Goal: Task Accomplishment & Management: Use online tool/utility

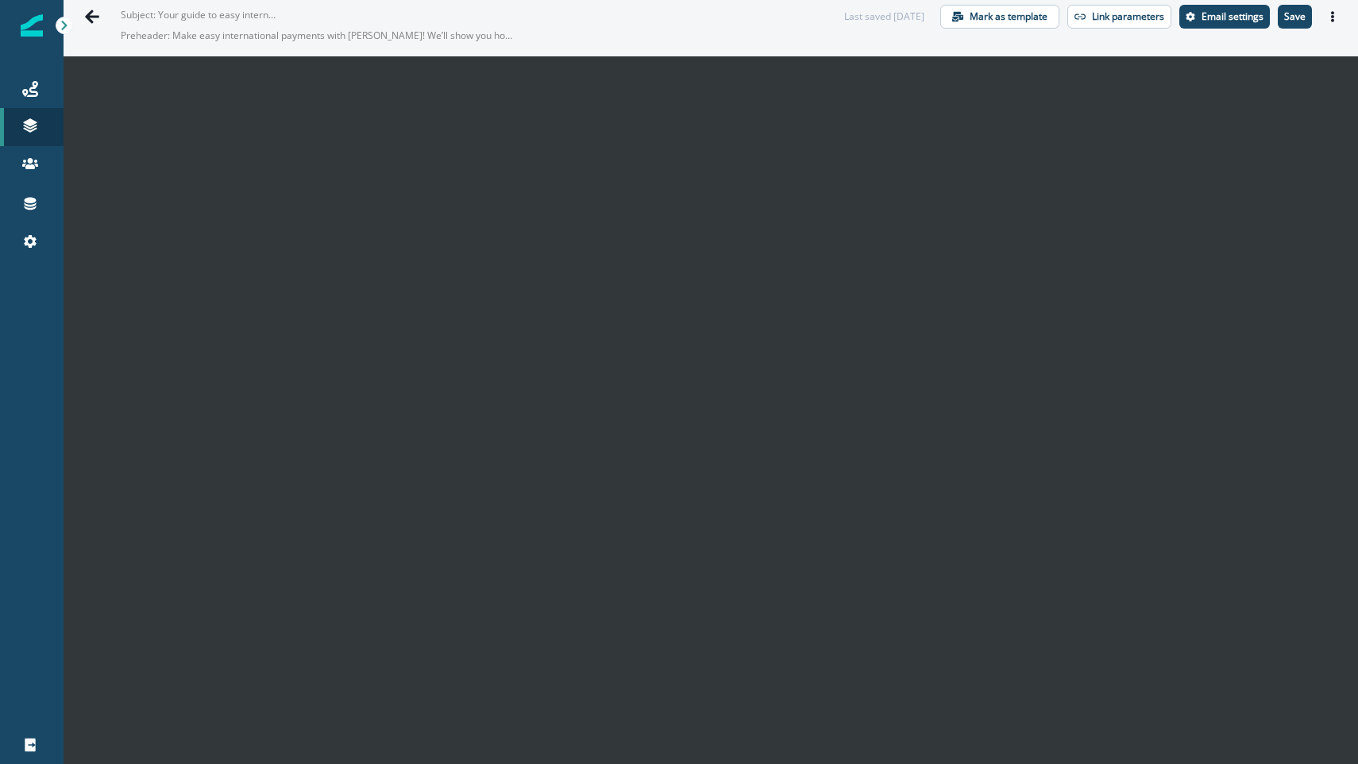
scroll to position [23, 0]
click at [1284, 17] on p "Save" at bounding box center [1294, 15] width 21 height 11
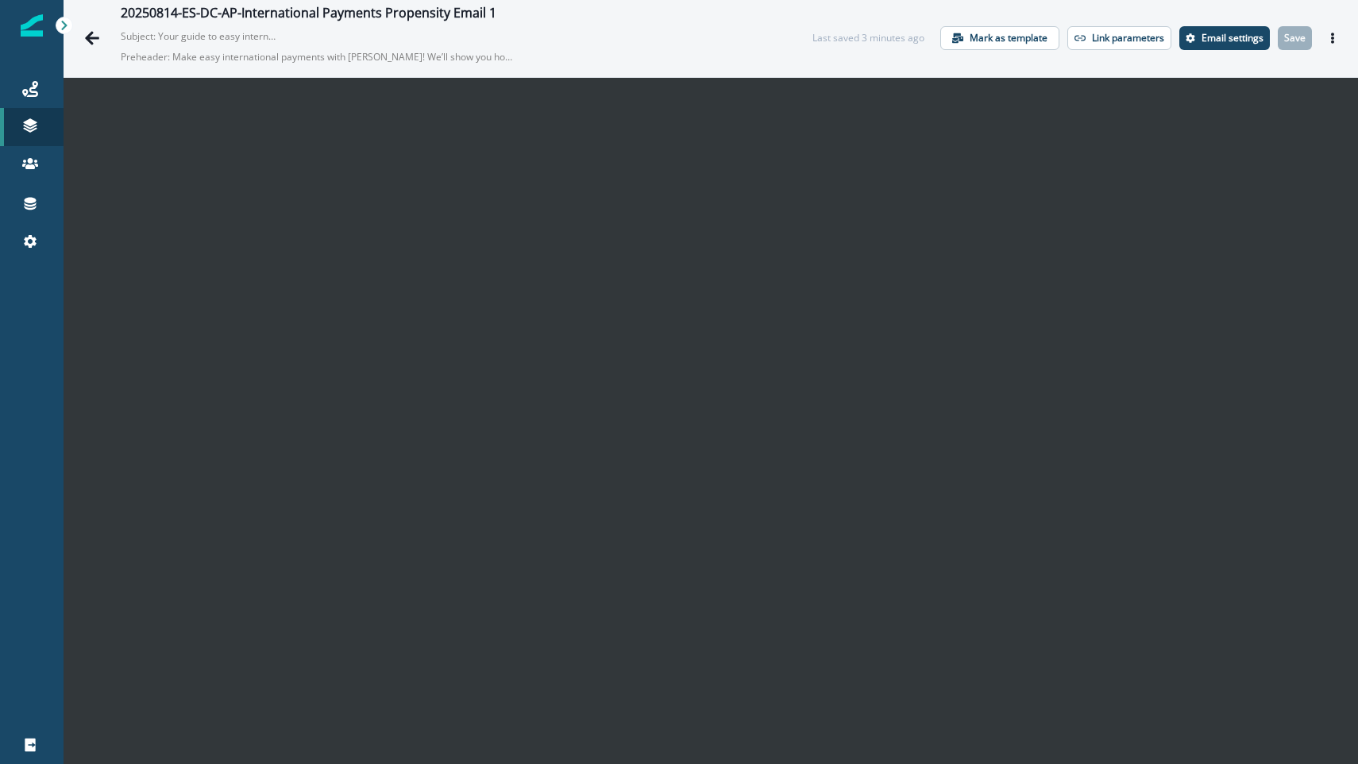
scroll to position [0, 0]
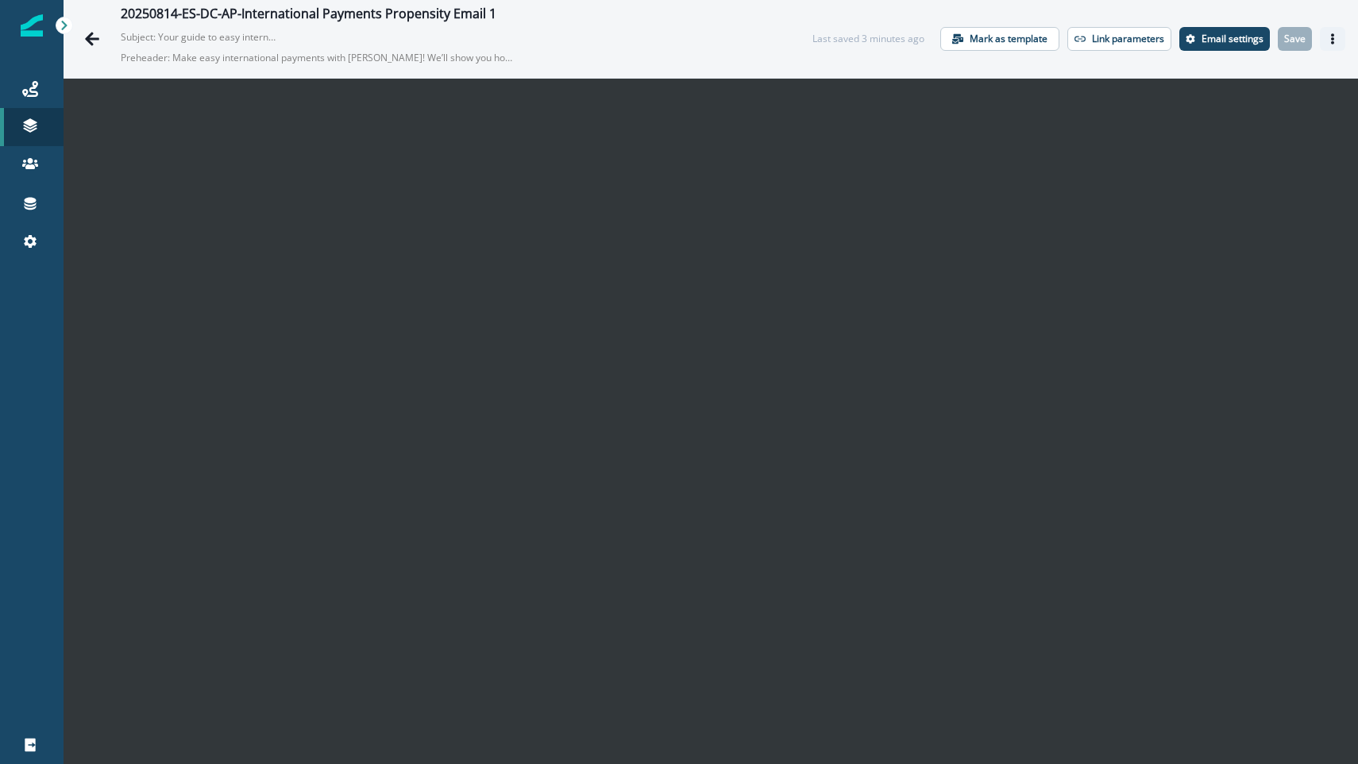
click at [1327, 41] on icon "Actions" at bounding box center [1332, 38] width 11 height 11
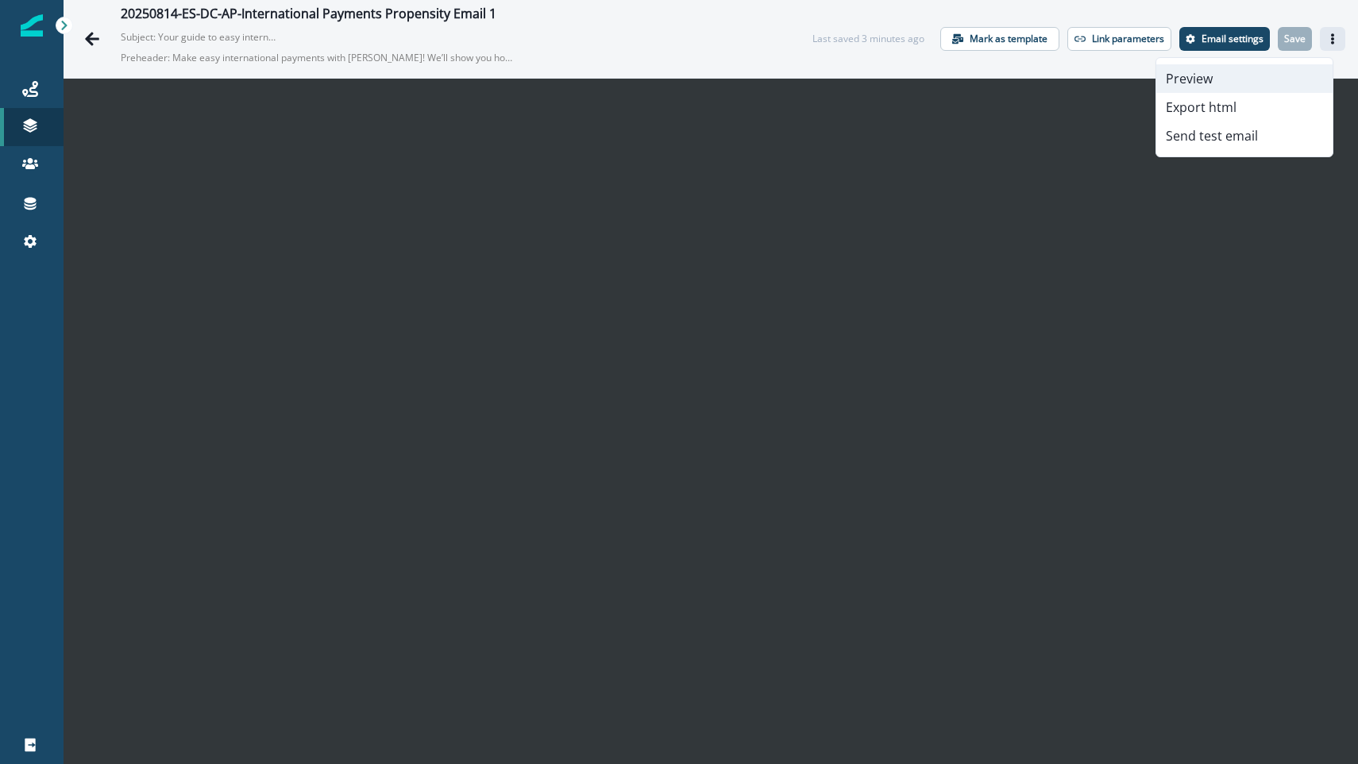
click at [1232, 87] on button "Preview" at bounding box center [1244, 78] width 176 height 29
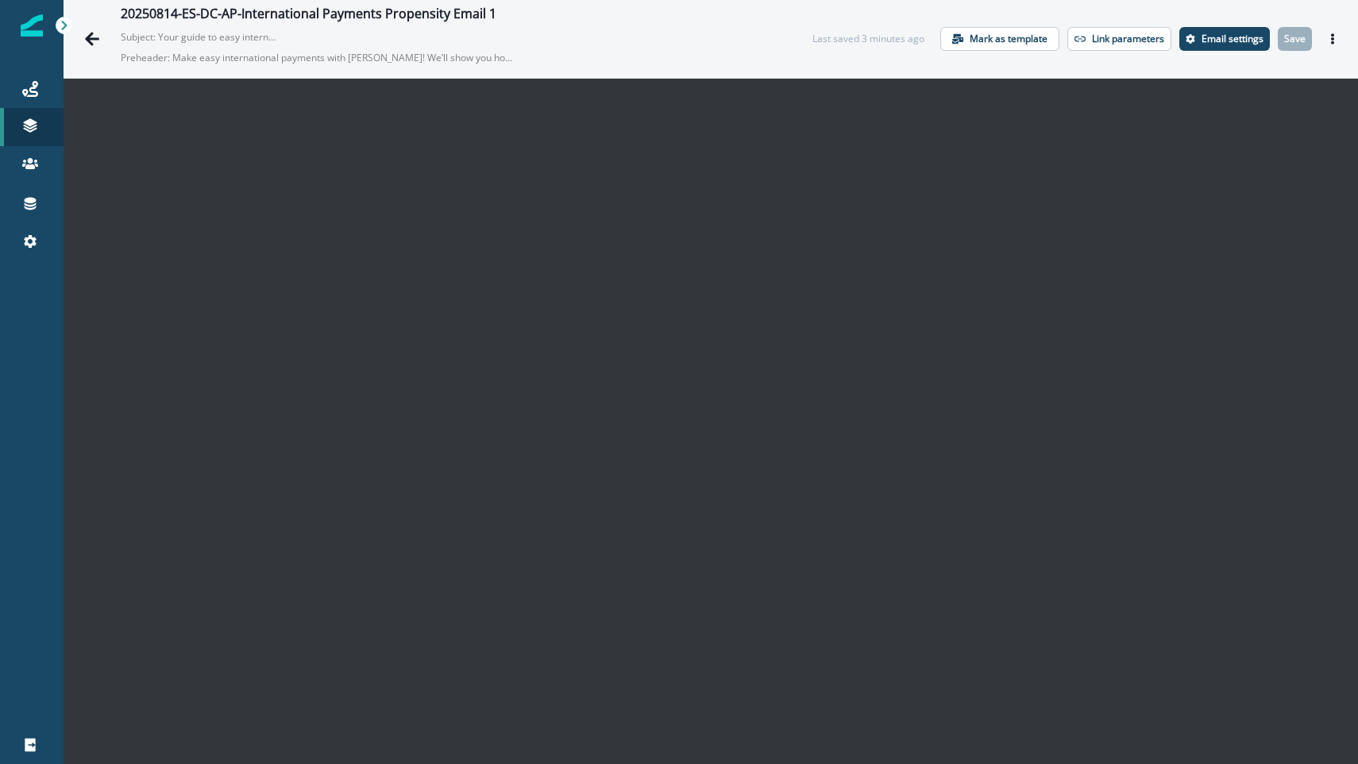
scroll to position [23, 0]
click at [88, 35] on icon "Go back" at bounding box center [92, 39] width 14 height 14
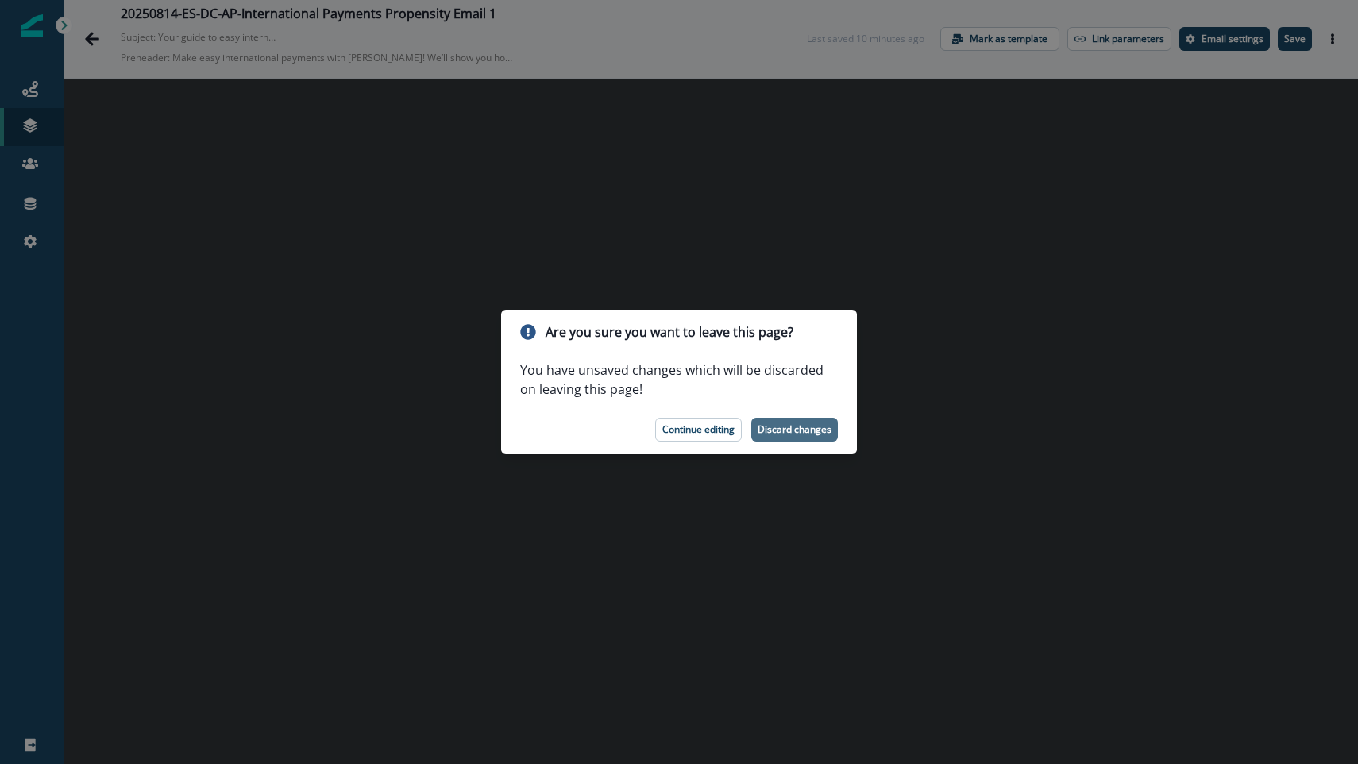
click at [786, 429] on p "Discard changes" at bounding box center [795, 429] width 74 height 11
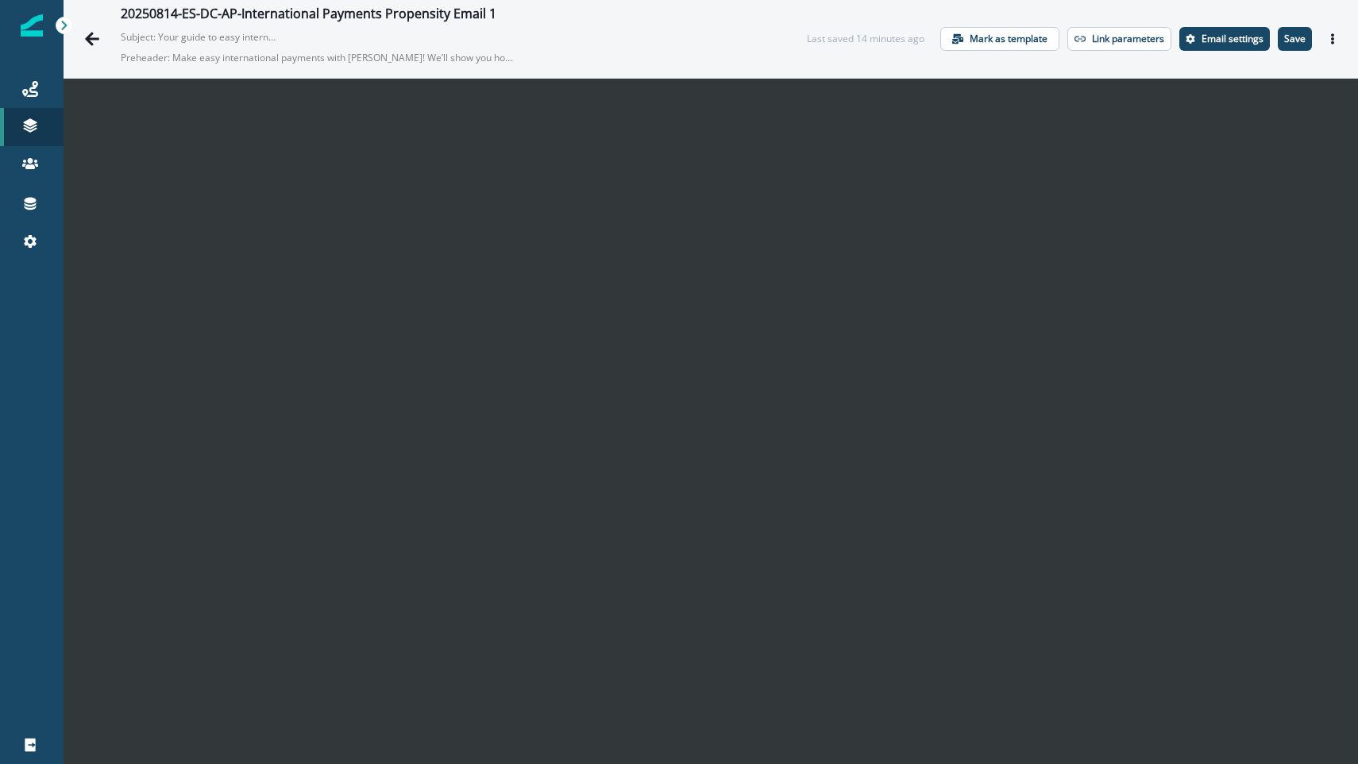
scroll to position [4, 0]
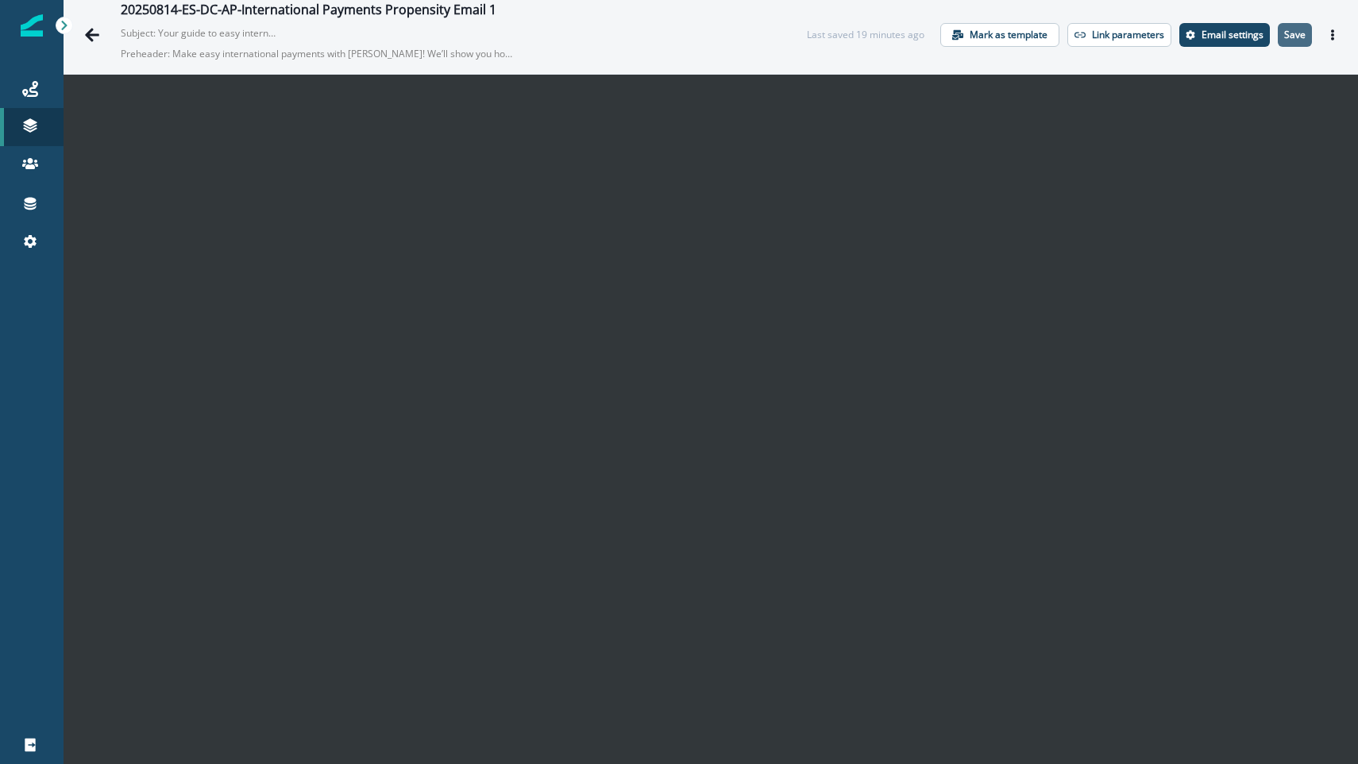
click at [1284, 30] on p "Save" at bounding box center [1294, 34] width 21 height 11
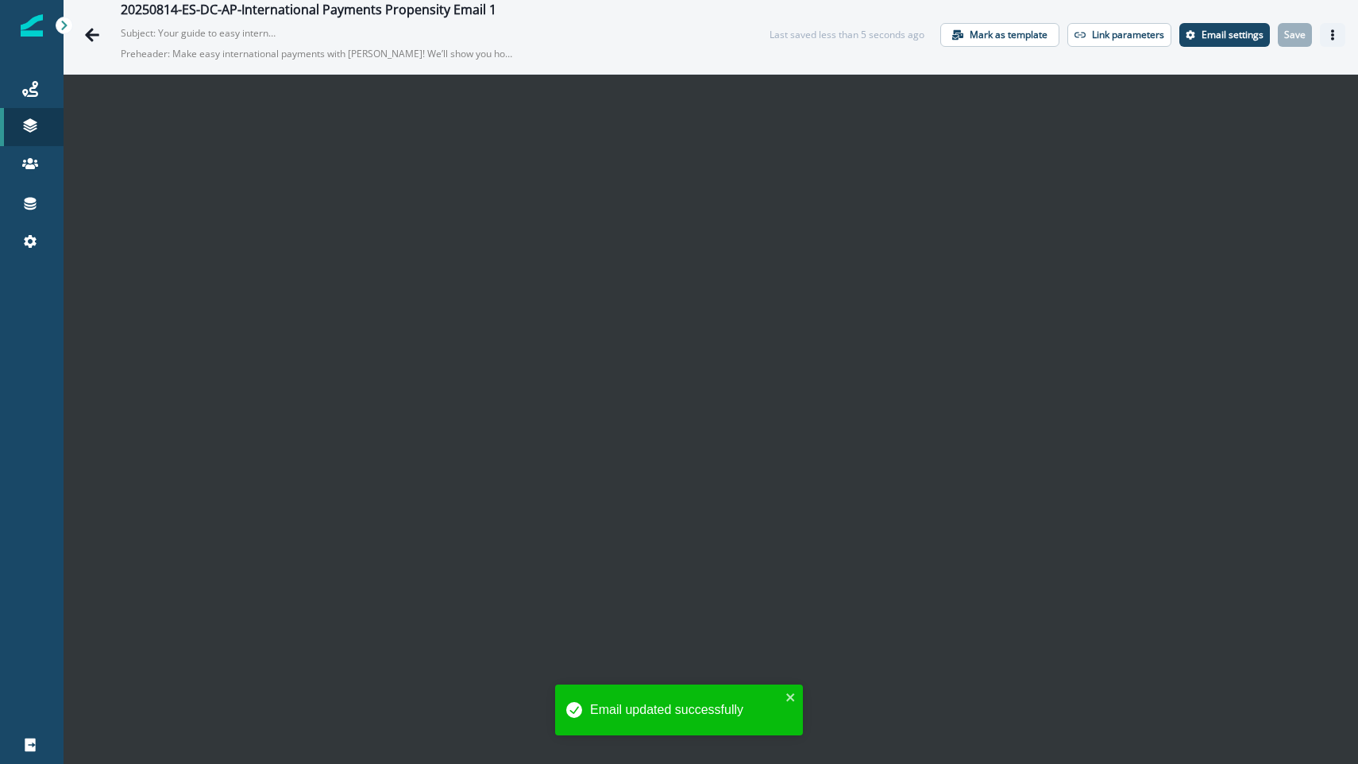
click at [1327, 37] on icon "Actions" at bounding box center [1332, 34] width 11 height 11
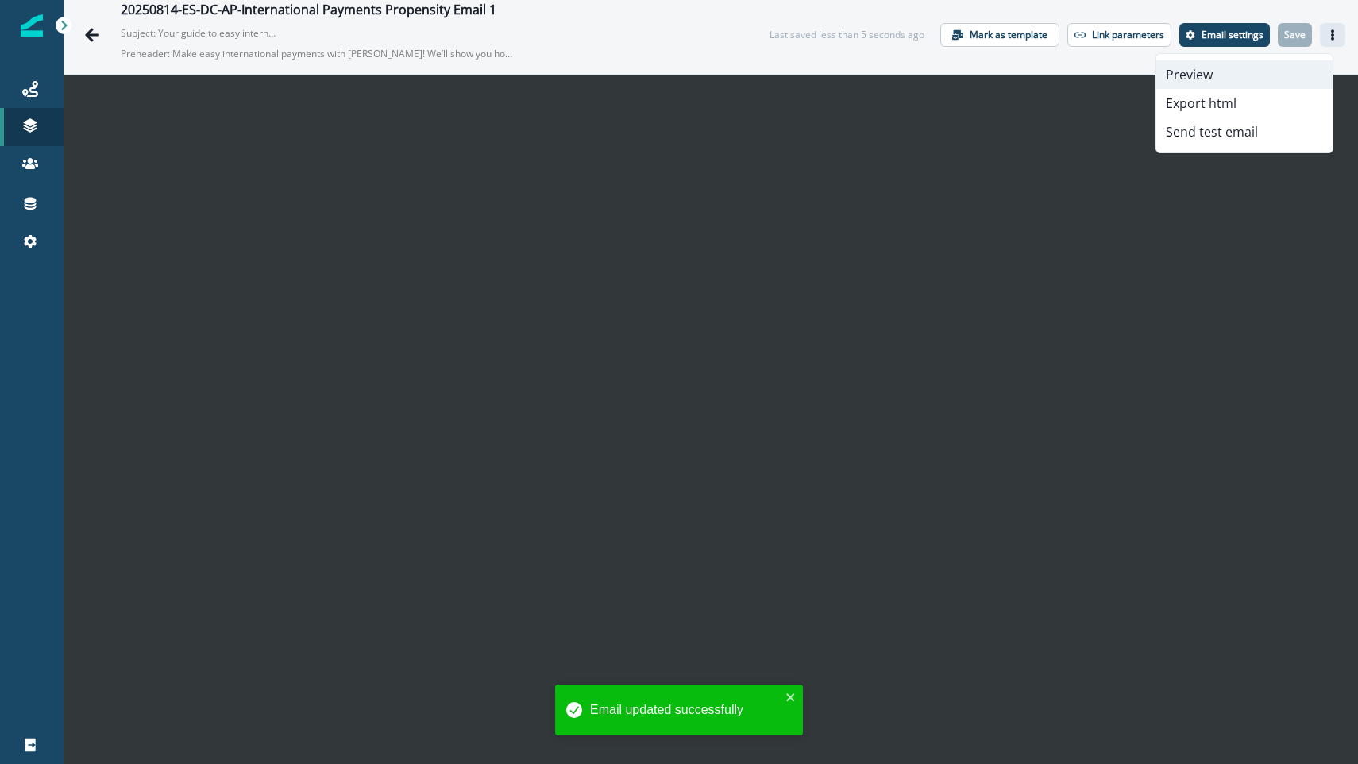
click at [1258, 71] on button "Preview" at bounding box center [1244, 74] width 176 height 29
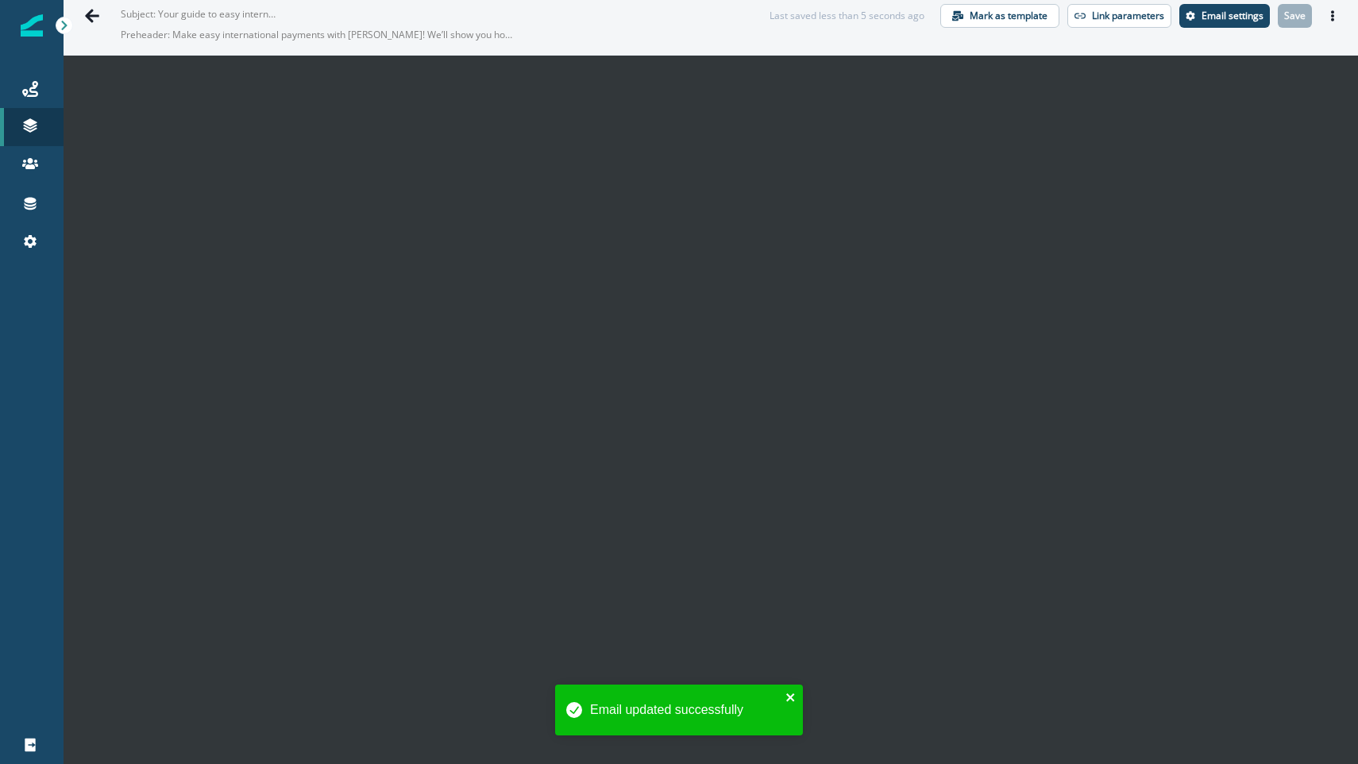
click at [788, 698] on icon "close" at bounding box center [791, 697] width 11 height 13
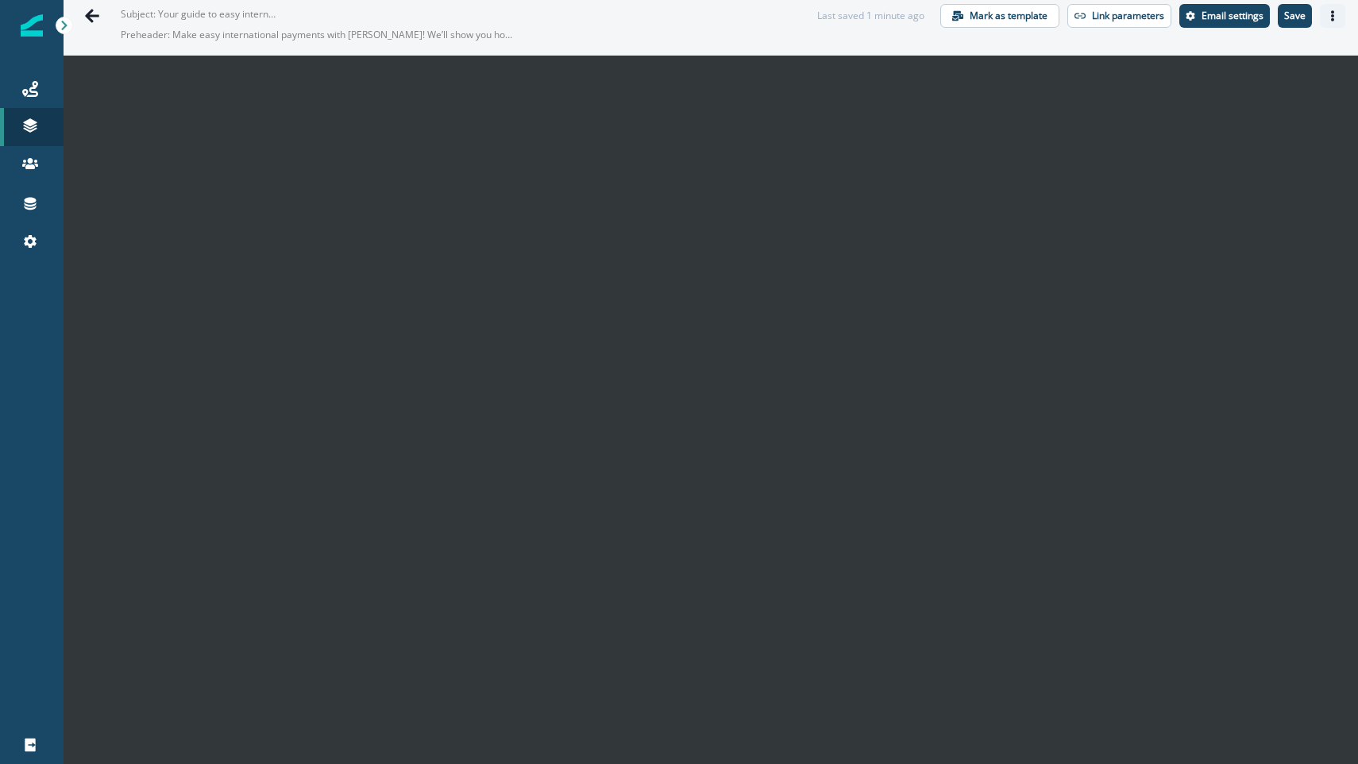
click at [1331, 12] on icon "Actions" at bounding box center [1332, 15] width 3 height 11
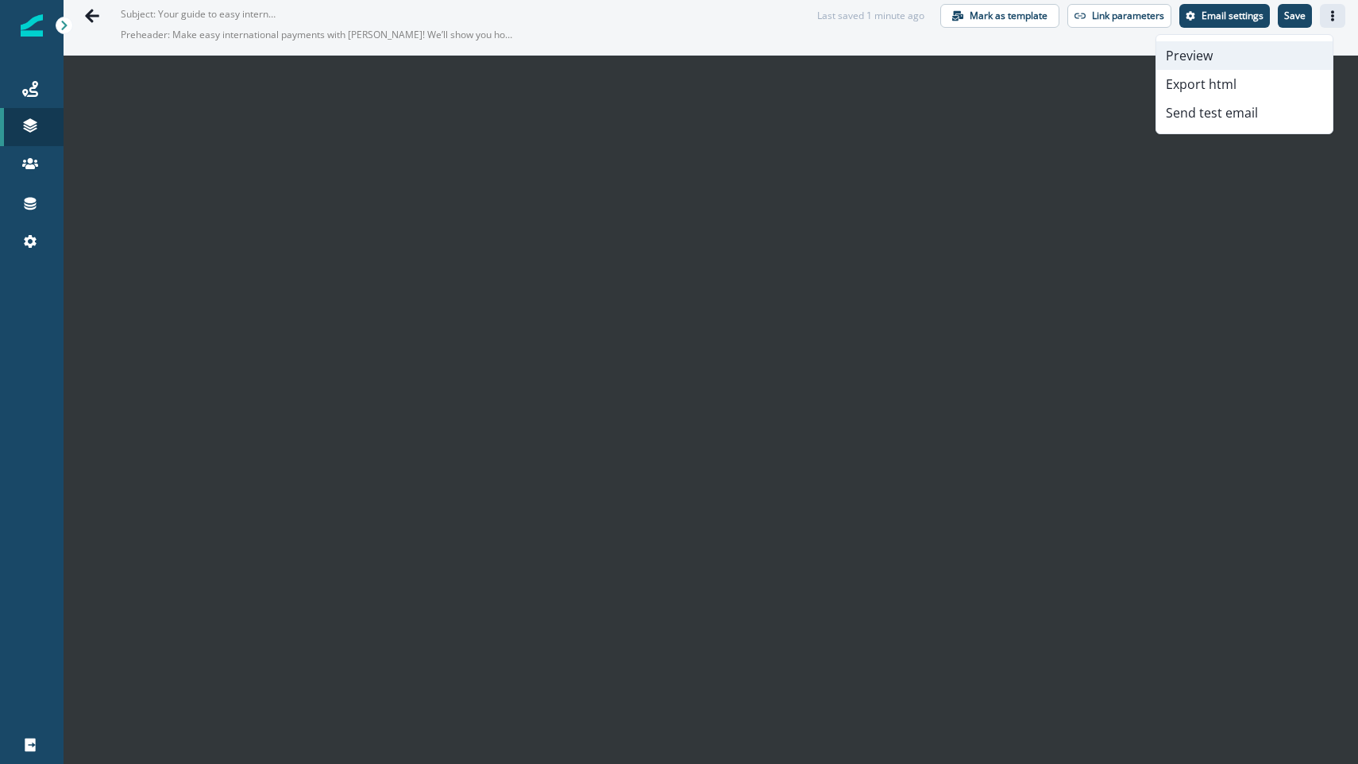
click at [1252, 49] on button "Preview" at bounding box center [1244, 55] width 176 height 29
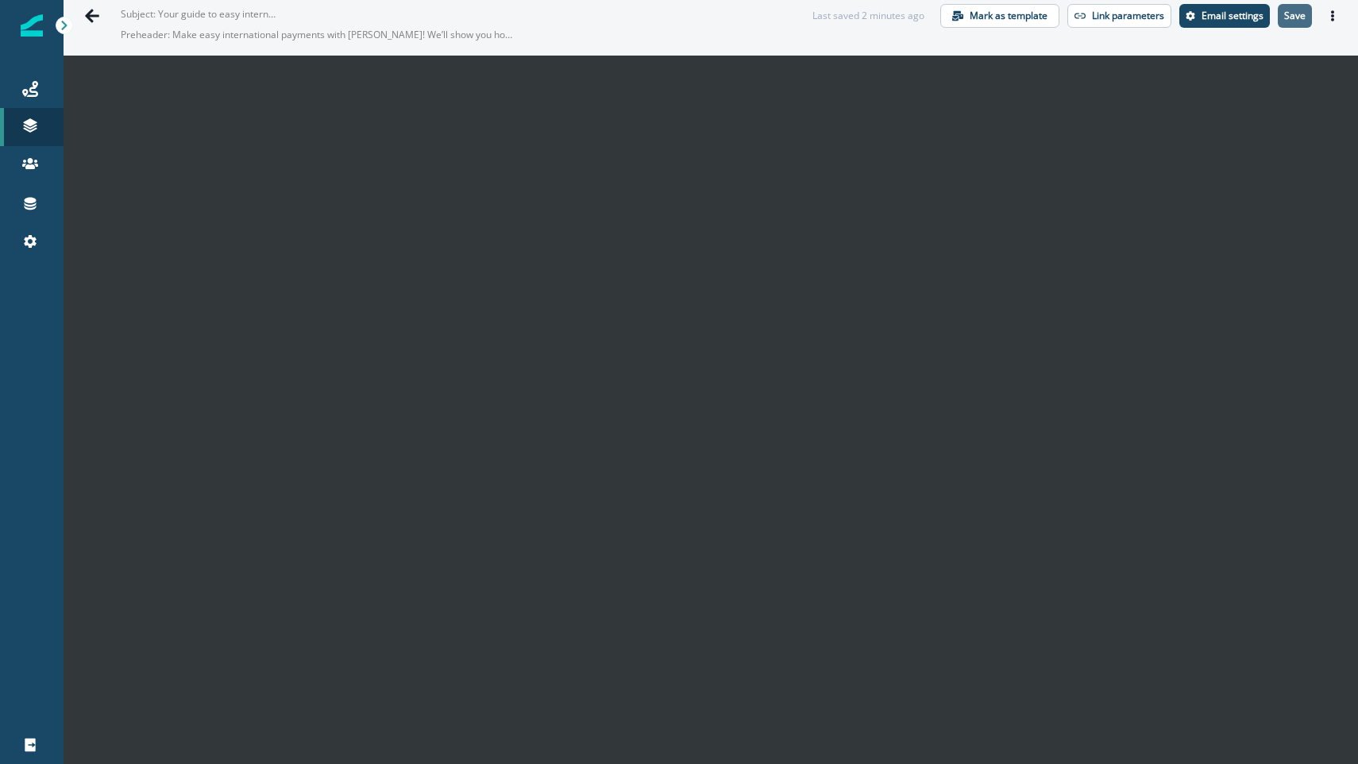
click at [1284, 17] on p "Save" at bounding box center [1294, 15] width 21 height 11
